Goal: Task Accomplishment & Management: Complete application form

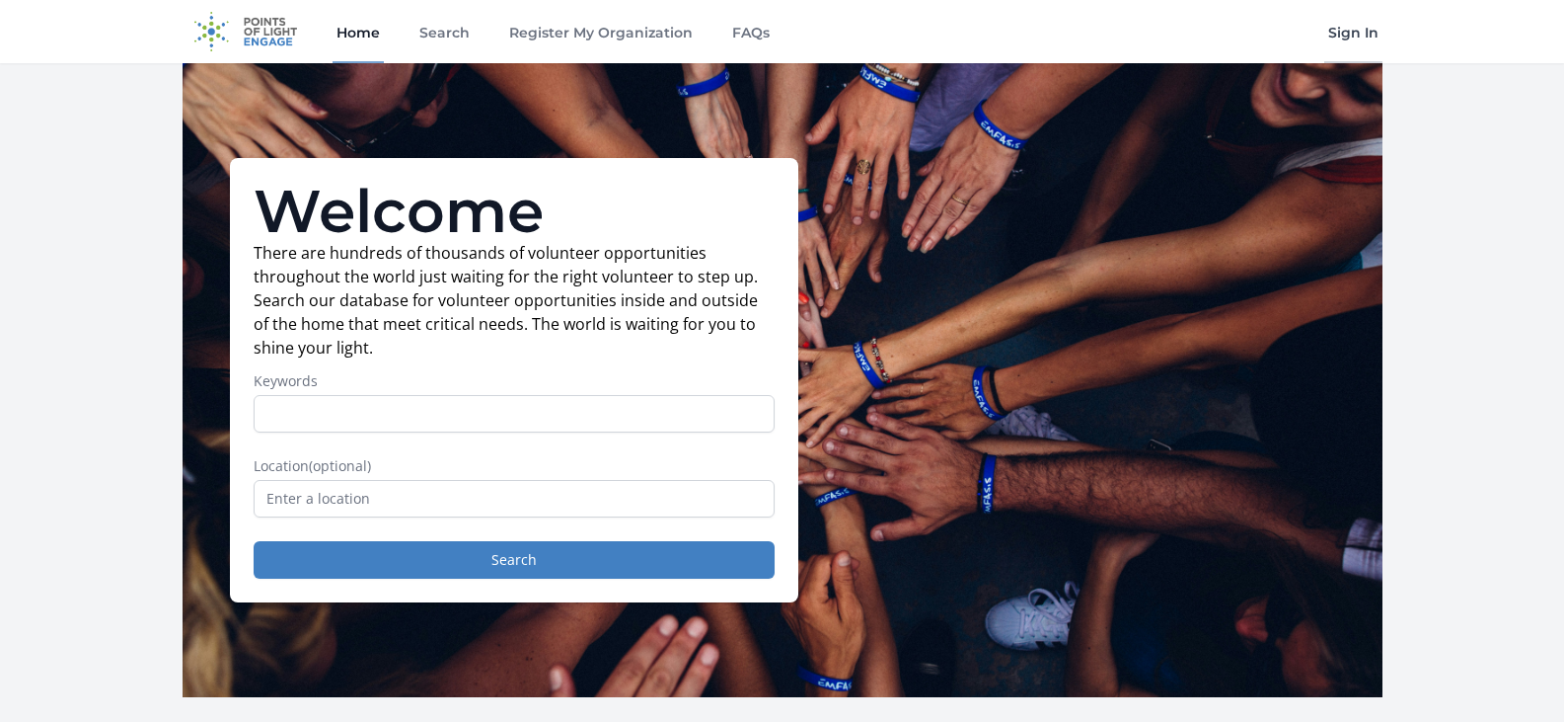
click at [1356, 32] on link "Sign In" at bounding box center [1354, 31] width 58 height 63
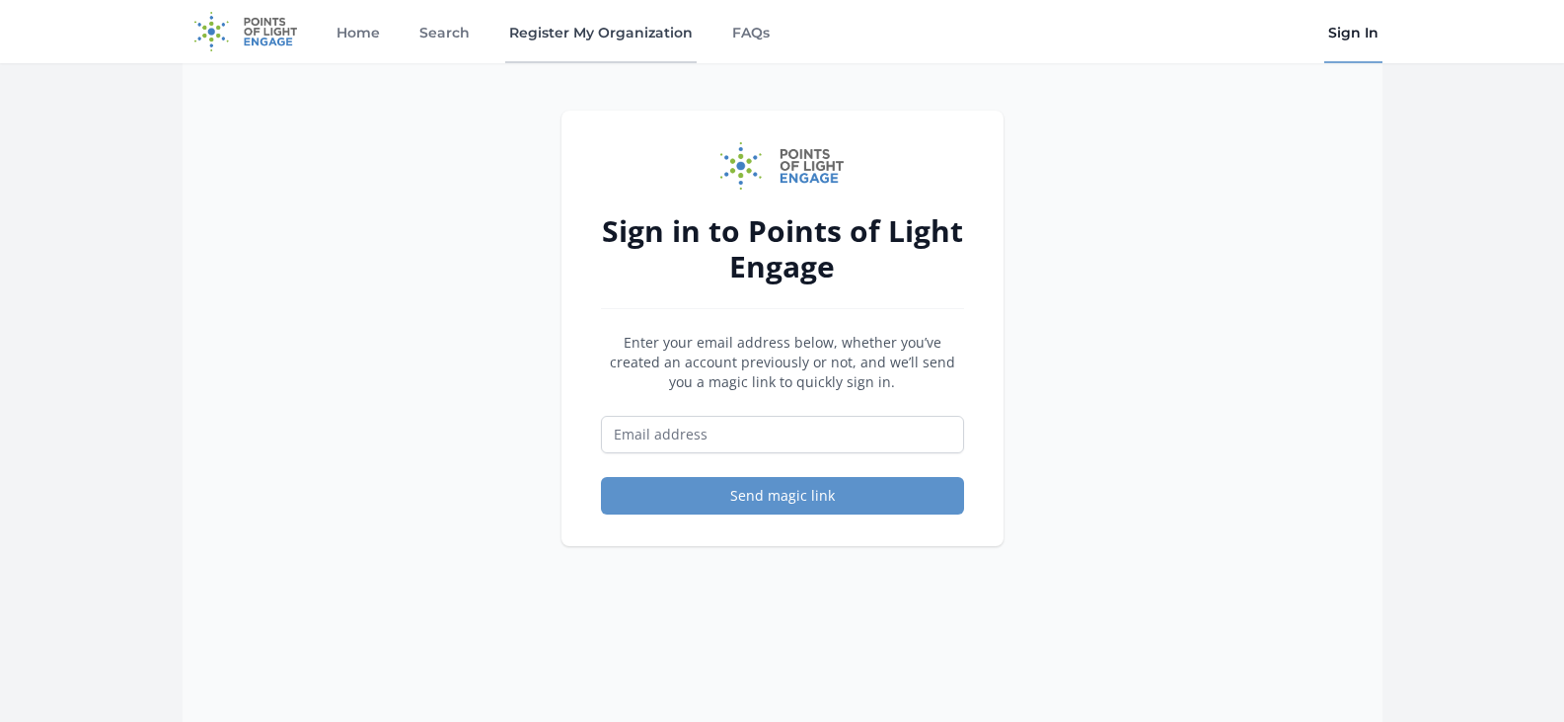
click at [562, 31] on link "Register My Organization" at bounding box center [600, 31] width 191 height 63
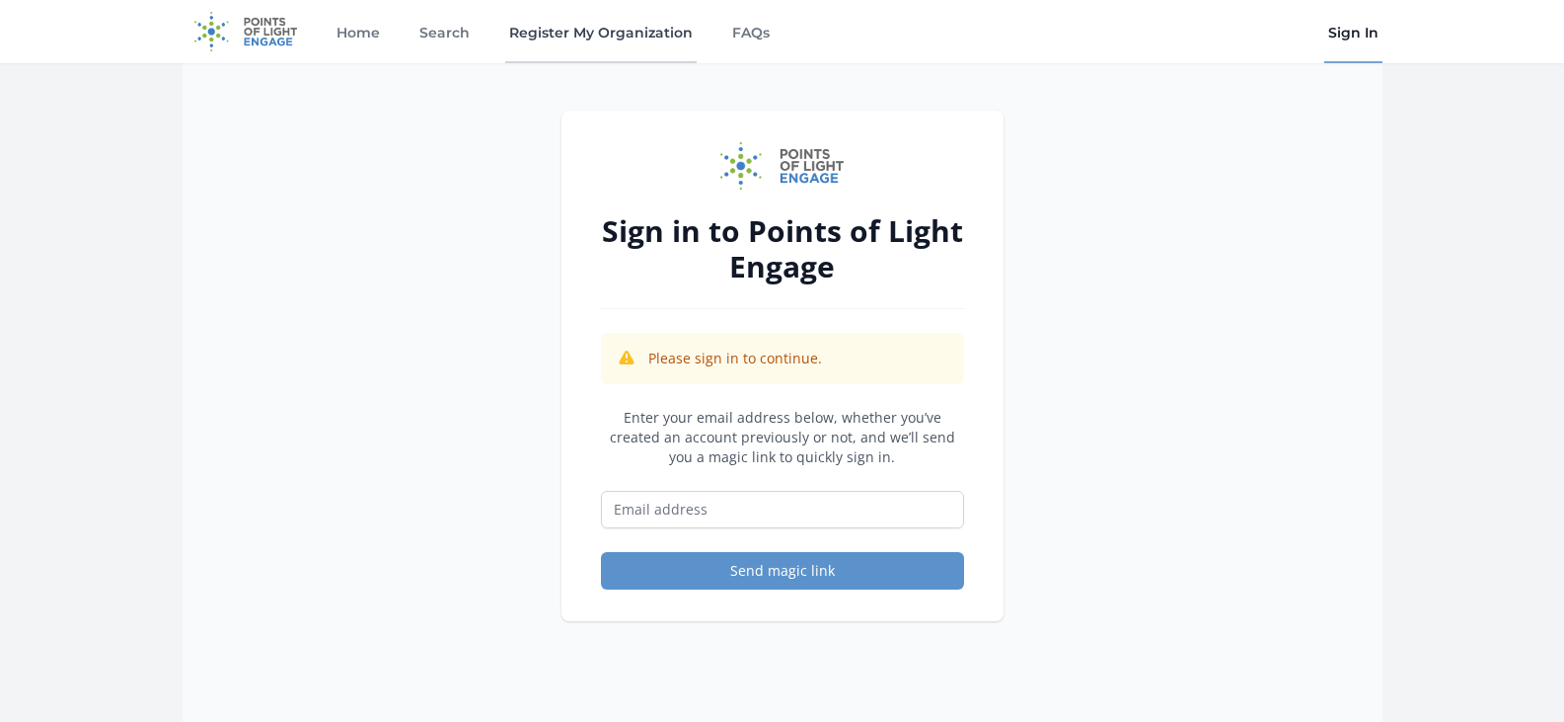
click at [582, 32] on link "Register My Organization" at bounding box center [600, 31] width 191 height 63
click at [709, 506] on input "Email address" at bounding box center [782, 510] width 363 height 38
type input "[EMAIL_ADDRESS][DOMAIN_NAME]"
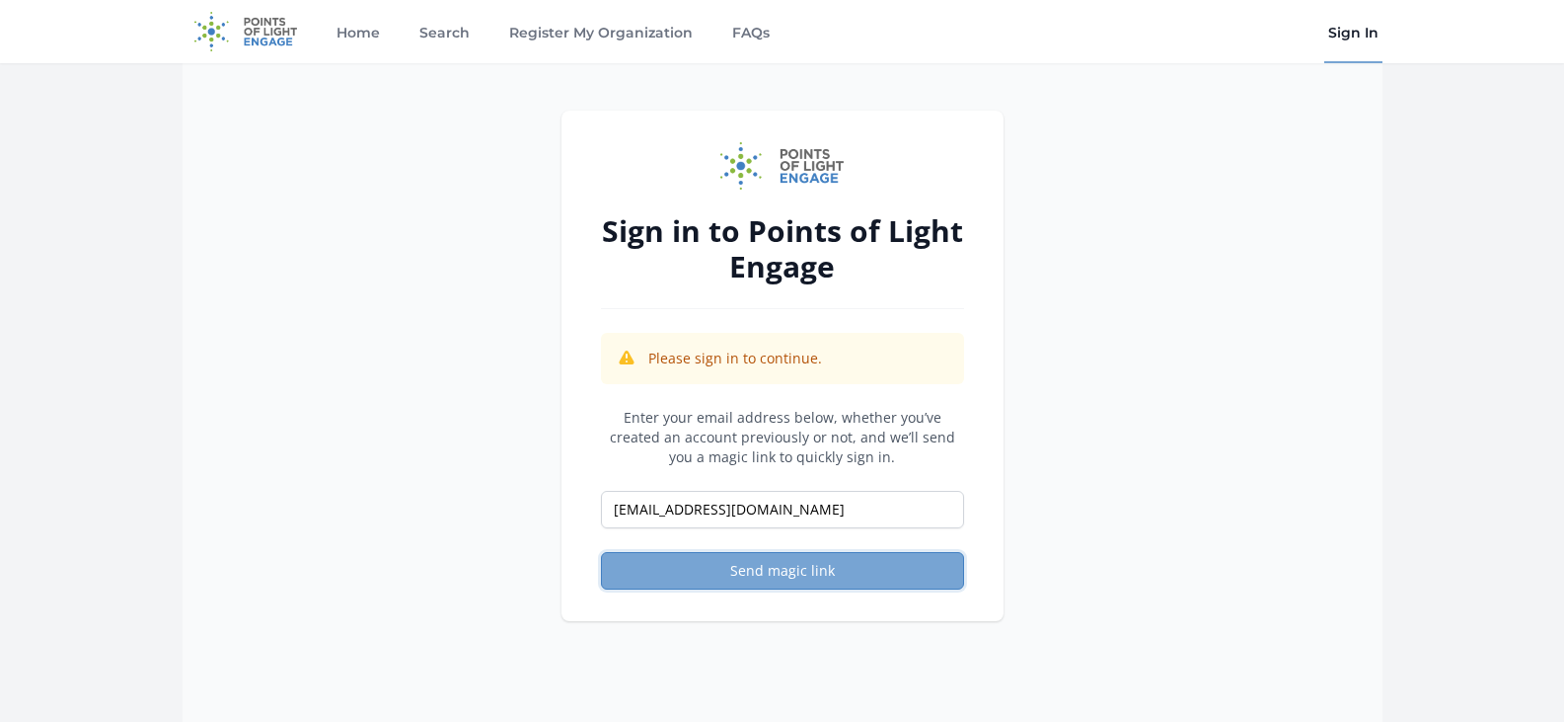
click at [766, 571] on button "Send magic link" at bounding box center [782, 571] width 363 height 38
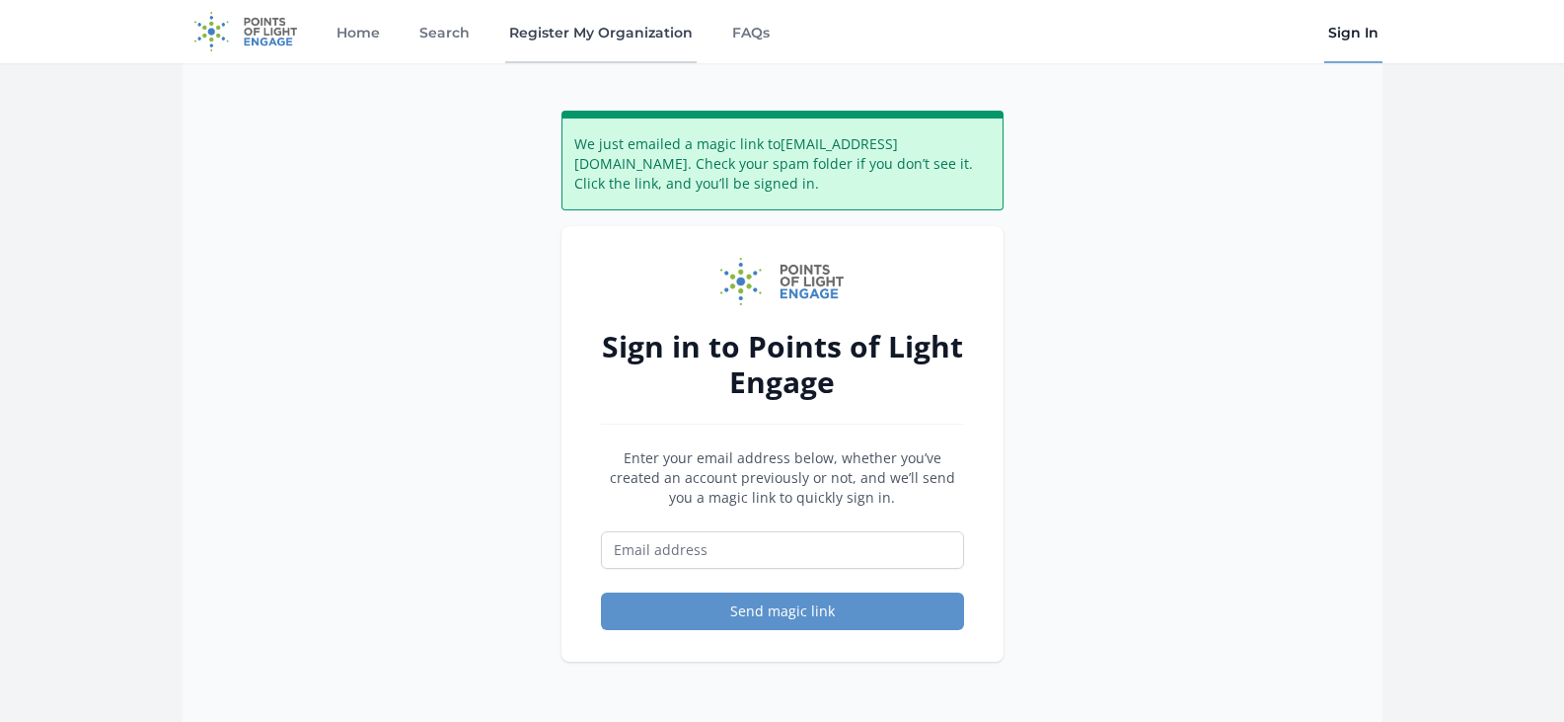
click at [620, 32] on link "Register My Organization" at bounding box center [600, 31] width 191 height 63
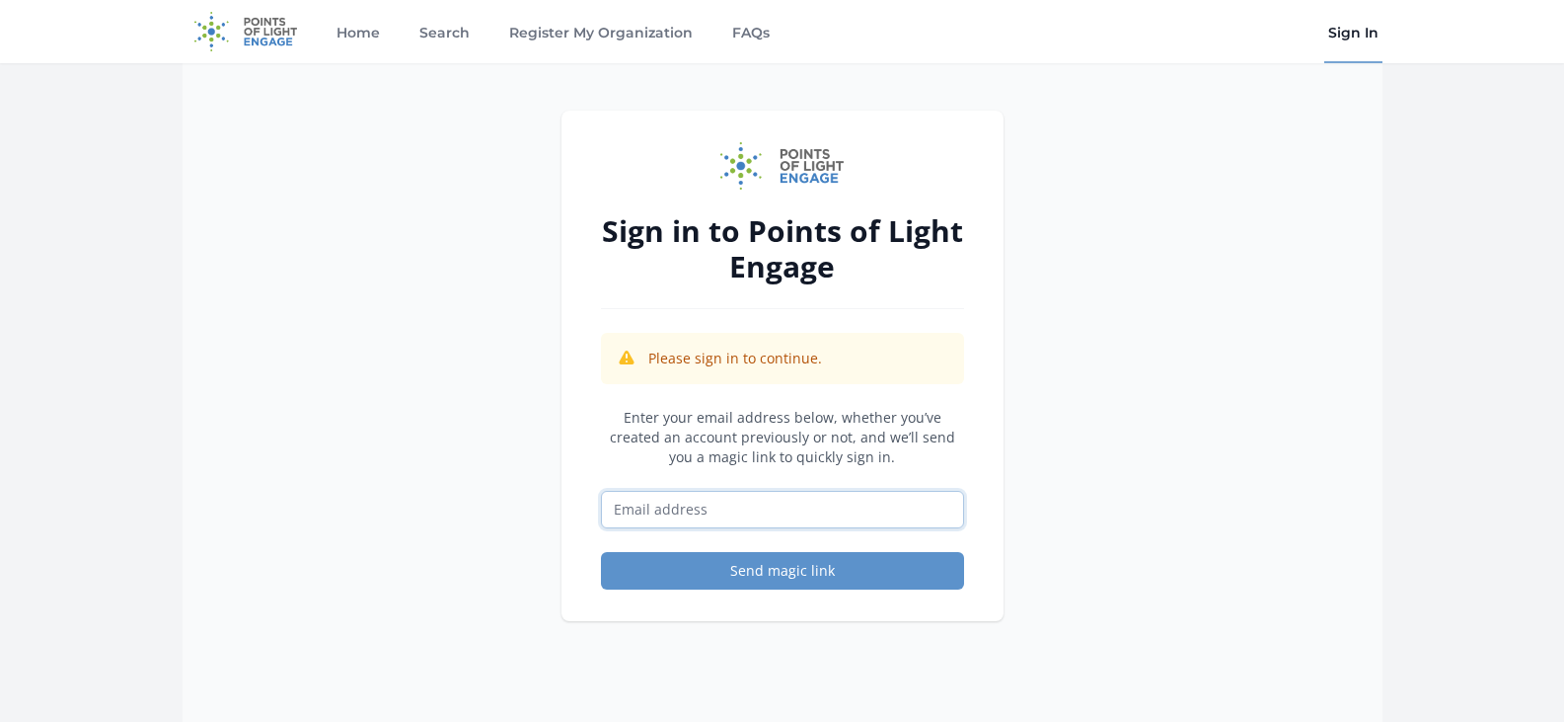
click at [691, 515] on input "Email address" at bounding box center [782, 510] width 363 height 38
type input "[EMAIL_ADDRESS][DOMAIN_NAME]"
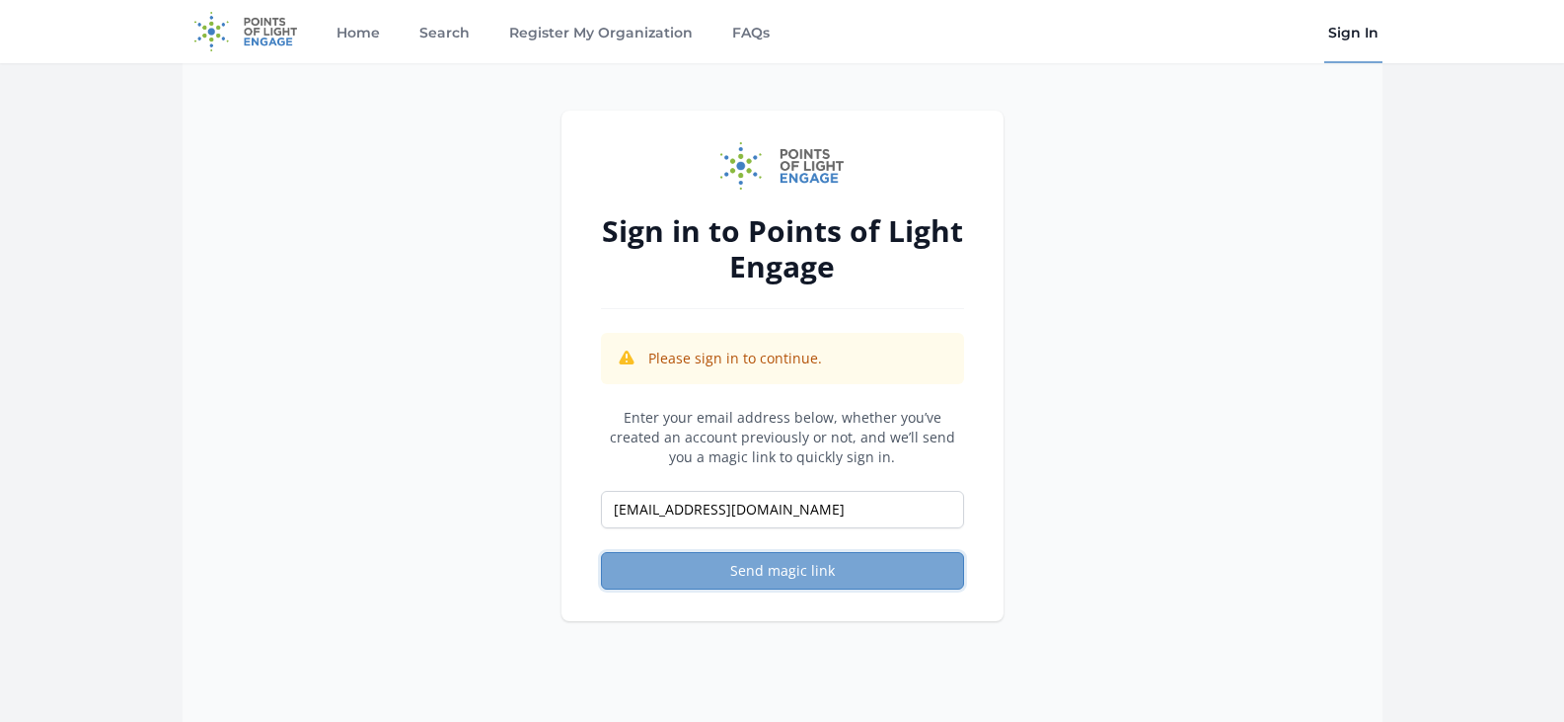
click at [772, 565] on button "Send magic link" at bounding box center [782, 571] width 363 height 38
